Goal: Find specific page/section: Find specific page/section

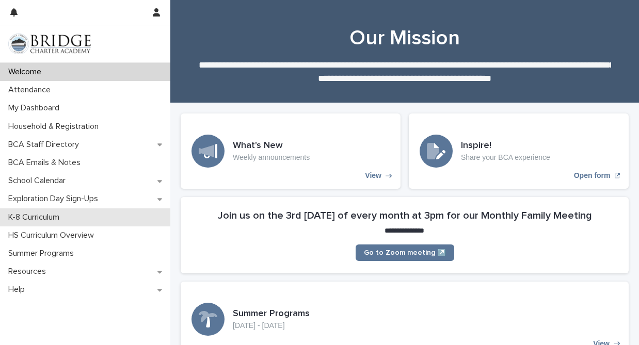
click at [44, 213] on p "K-8 Curriculum" at bounding box center [35, 218] width 63 height 10
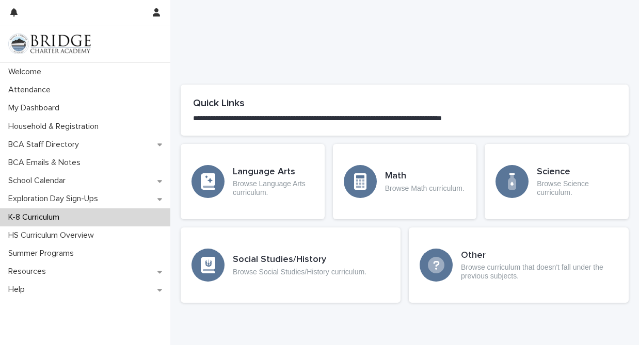
scroll to position [527, 0]
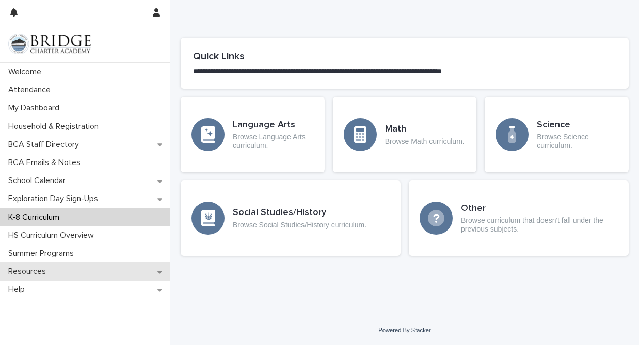
click at [33, 264] on div "Resources" at bounding box center [85, 272] width 170 height 18
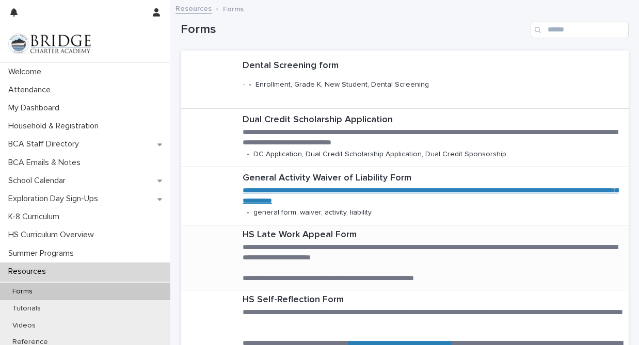
scroll to position [71, 0]
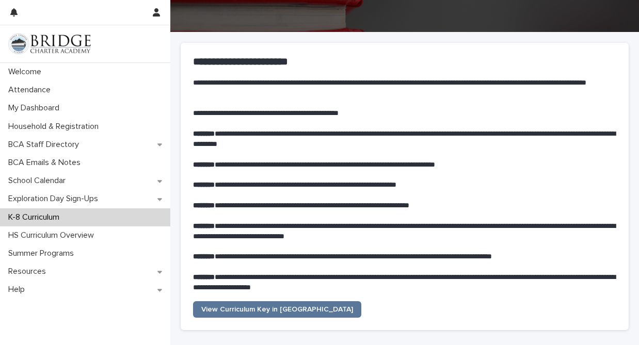
scroll to position [288, 0]
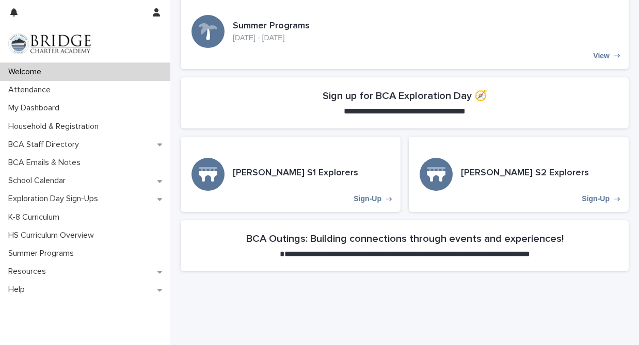
scroll to position [392, 0]
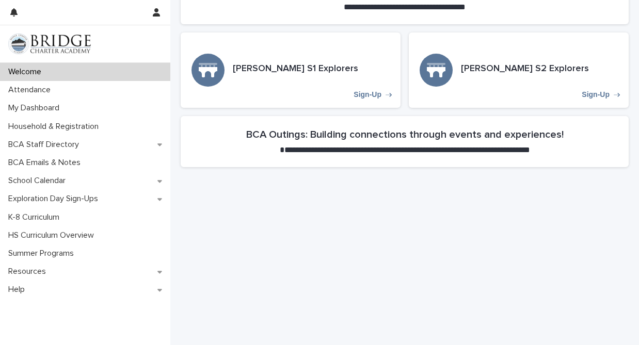
click at [36, 73] on p "Welcome" at bounding box center [26, 72] width 45 height 10
